Goal: Navigation & Orientation: Go to known website

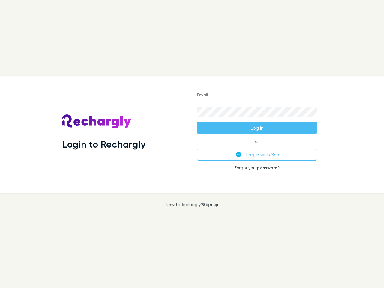
click at [192, 144] on div "Login to Rechargly" at bounding box center [124, 134] width 135 height 116
click at [257, 95] on input "Email" at bounding box center [257, 96] width 120 height 10
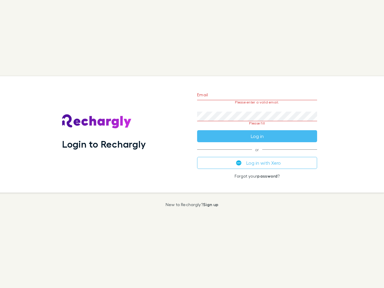
click at [257, 128] on form "Email Please enter a valid email. Password Please fill Log in" at bounding box center [257, 114] width 120 height 56
click at [257, 155] on div "Email Please enter a valid email. Password Please fill Log in or Log in with Xe…" at bounding box center [257, 134] width 130 height 116
